Goal: Task Accomplishment & Management: Use online tool/utility

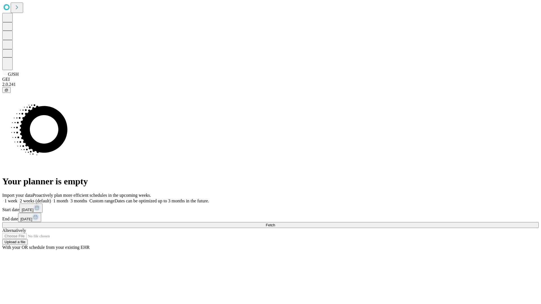
click at [275, 223] on span "Fetch" at bounding box center [270, 225] width 9 height 4
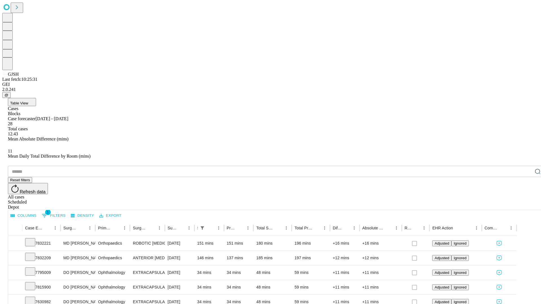
click at [526, 205] on div "Depot" at bounding box center [276, 207] width 536 height 5
